Goal: Information Seeking & Learning: Compare options

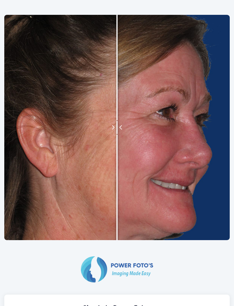
scroll to position [149, 0]
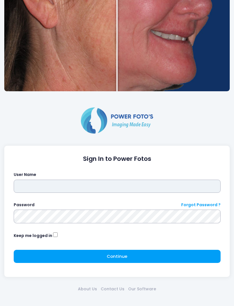
click at [174, 188] on input "text" at bounding box center [117, 186] width 207 height 13
type input "**********"
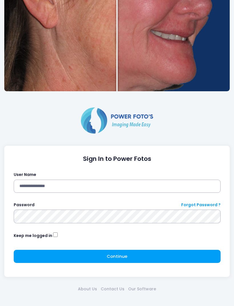
click button "submit" at bounding box center [0, 0] width 0 height 0
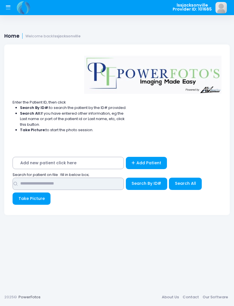
click at [75, 179] on input "text" at bounding box center [68, 184] width 111 height 12
type input "**********"
click at [186, 178] on button "Search All" at bounding box center [185, 184] width 33 height 12
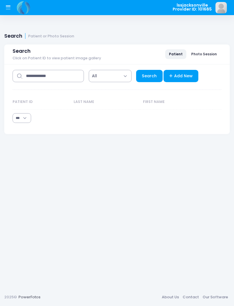
select select "***"
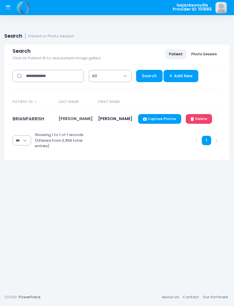
click at [39, 115] on td "BRIANPARRISH" at bounding box center [34, 118] width 43 height 19
click at [33, 119] on link "BRIANPARRISH" at bounding box center [29, 119] width 32 height 6
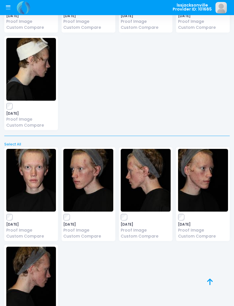
scroll to position [751, 0]
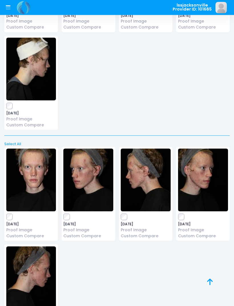
click at [208, 233] on link "Custom Compare" at bounding box center [203, 236] width 50 height 6
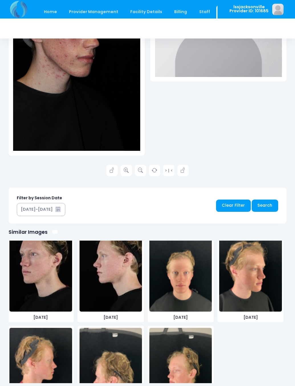
scroll to position [4398, 0]
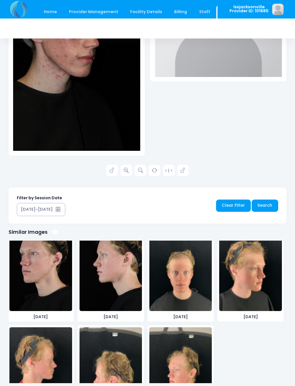
click at [177, 209] on img at bounding box center [180, 167] width 62 height 86
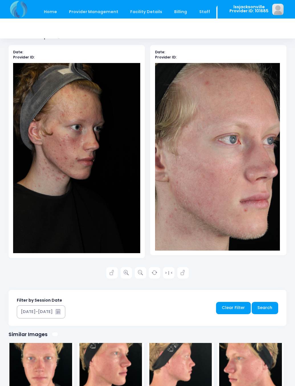
scroll to position [3790, 0]
click at [42, 309] on img at bounding box center [40, 266] width 62 height 86
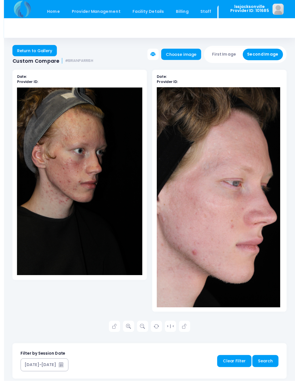
scroll to position [24, 0]
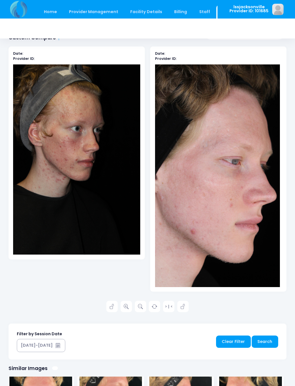
click at [128, 308] on icon at bounding box center [126, 306] width 5 height 5
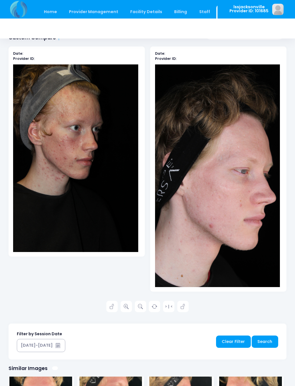
click at [187, 310] on link at bounding box center [182, 306] width 11 height 11
click at [127, 309] on icon at bounding box center [126, 306] width 5 height 5
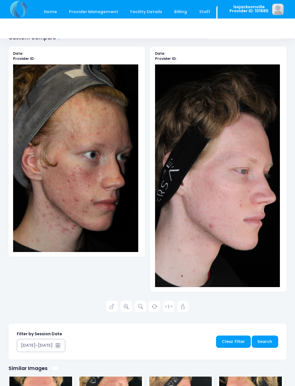
click at [110, 312] on link at bounding box center [111, 306] width 11 height 11
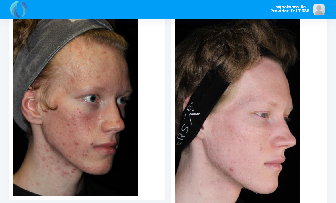
scroll to position [0, 0]
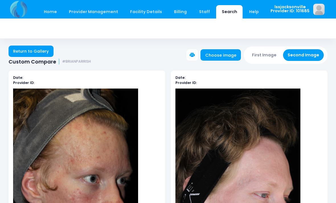
click at [182, 56] on div "Return to Gallery Custom Compare #BRIANPARRISH Choose image First Image Second …" at bounding box center [168, 55] width 336 height 19
